Goal: Find specific page/section: Find specific page/section

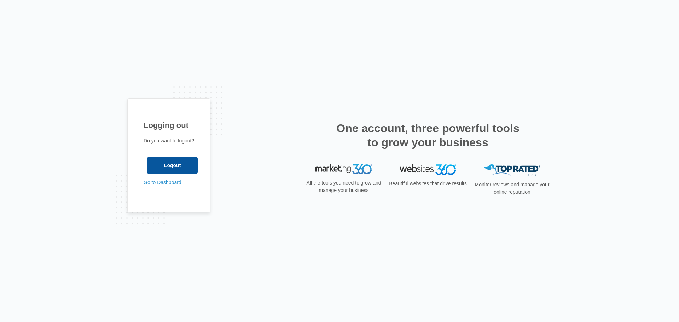
click at [165, 159] on input "Logout" at bounding box center [172, 165] width 51 height 17
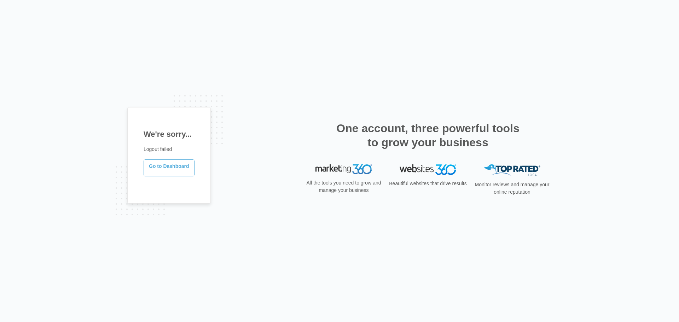
click at [184, 166] on link "Go to Dashboard" at bounding box center [169, 167] width 51 height 17
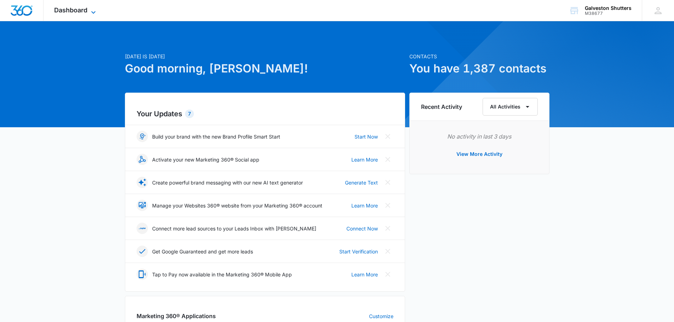
click at [71, 11] on span "Dashboard" at bounding box center [70, 9] width 33 height 7
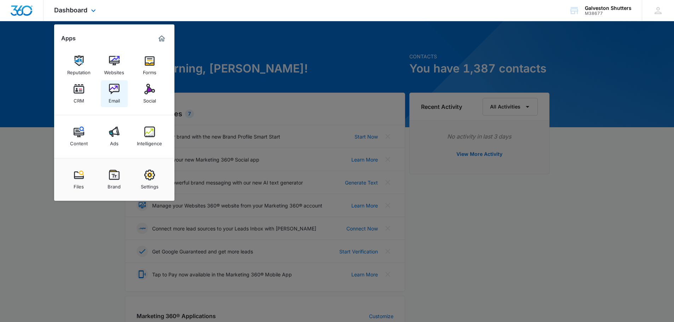
click at [113, 93] on img at bounding box center [114, 89] width 11 height 11
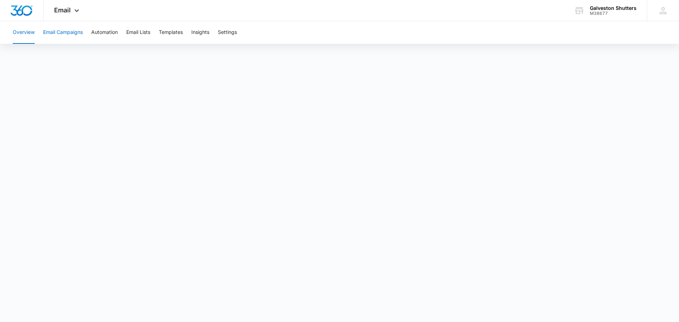
click at [66, 34] on button "Email Campaigns" at bounding box center [63, 32] width 40 height 23
click at [28, 31] on button "Overview" at bounding box center [24, 32] width 22 height 23
click at [592, 12] on div "M38677" at bounding box center [613, 13] width 47 height 5
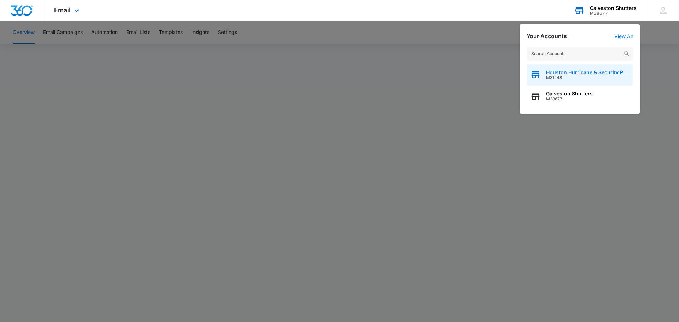
click at [569, 74] on span "Houston Hurricane & Security Products" at bounding box center [587, 73] width 83 height 6
